Goal: Check status: Check status

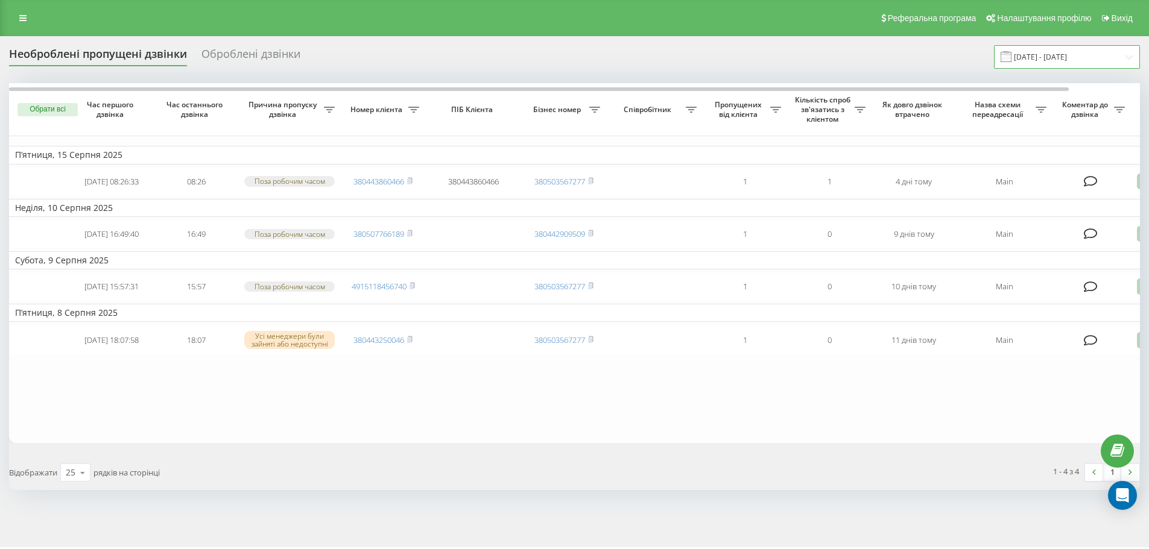
click at [1081, 51] on input "[DATE] - [DATE]" at bounding box center [1067, 57] width 146 height 24
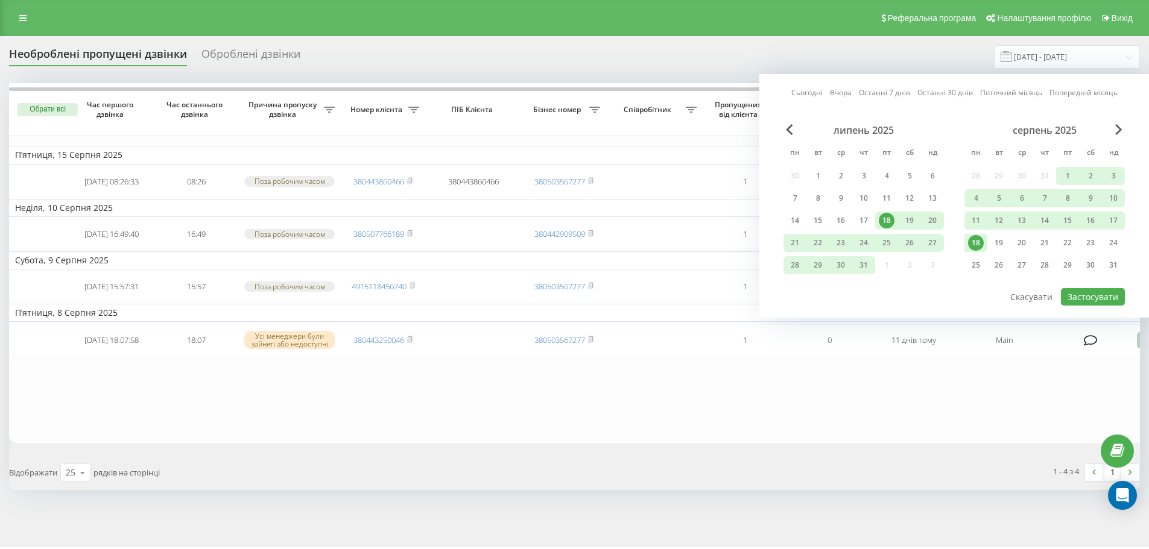
click at [871, 93] on link "Останні 7 днів" at bounding box center [884, 92] width 51 height 11
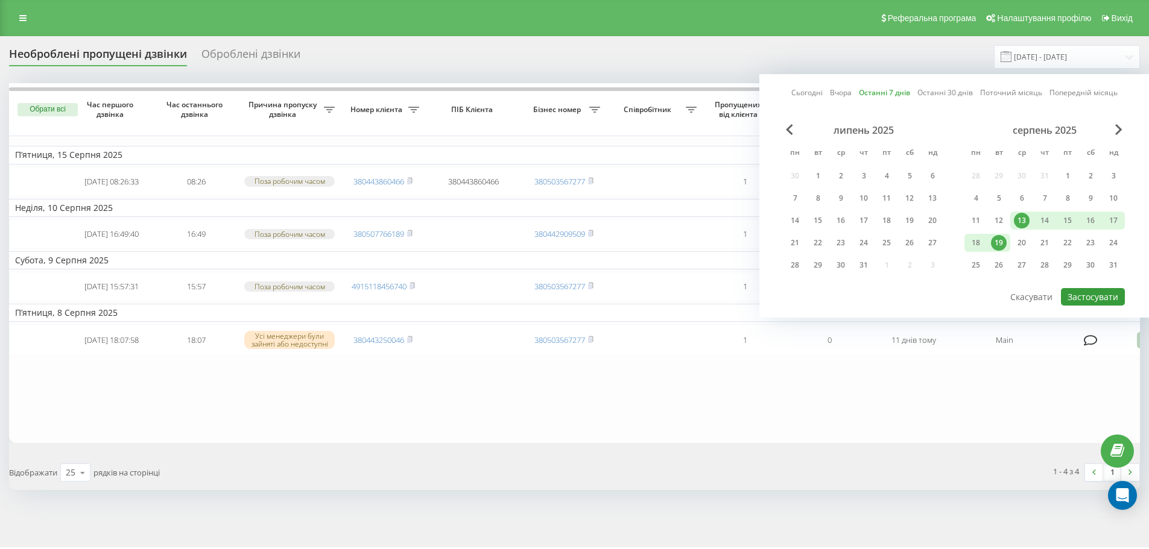
click at [1075, 294] on button "Застосувати" at bounding box center [1093, 296] width 64 height 17
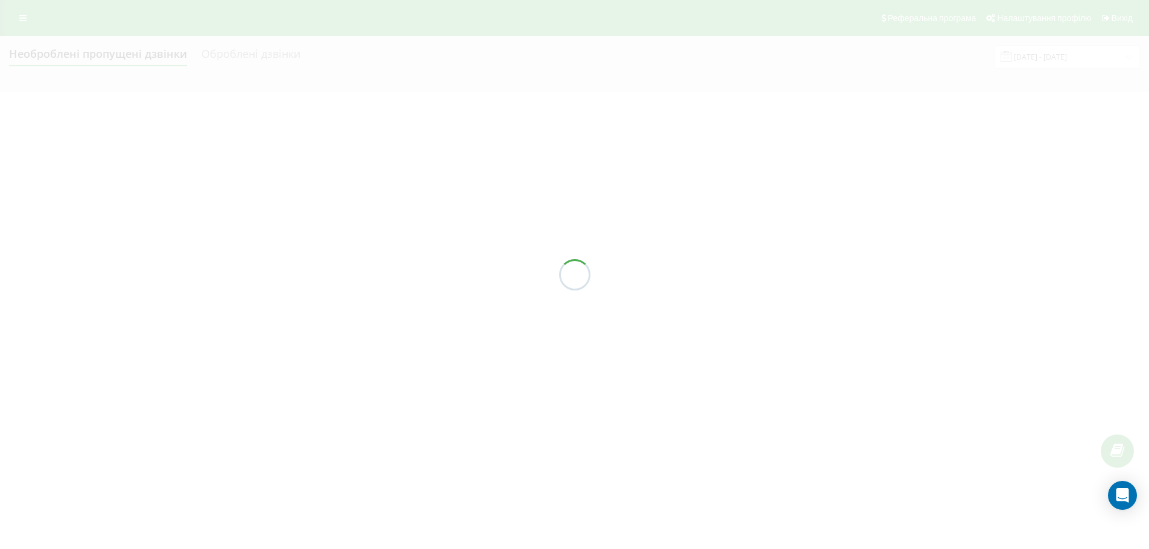
type input "13.08.2025 - 19.08.2025"
